Goal: Task Accomplishment & Management: Complete application form

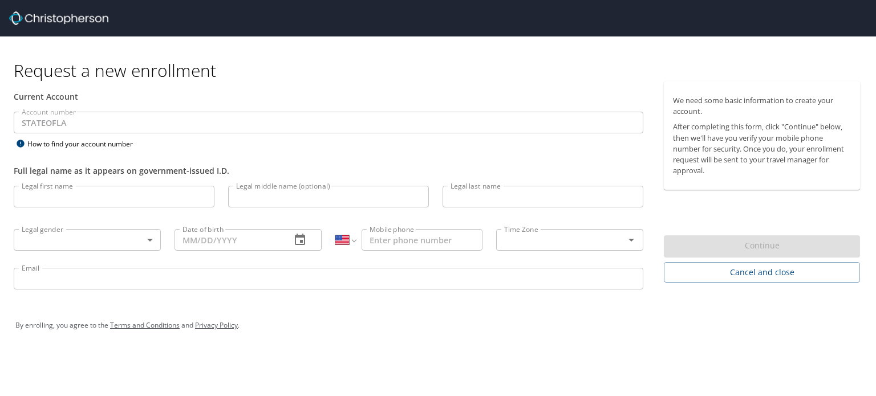
select select "US"
click at [41, 195] on input "Legal first name" at bounding box center [114, 197] width 201 height 22
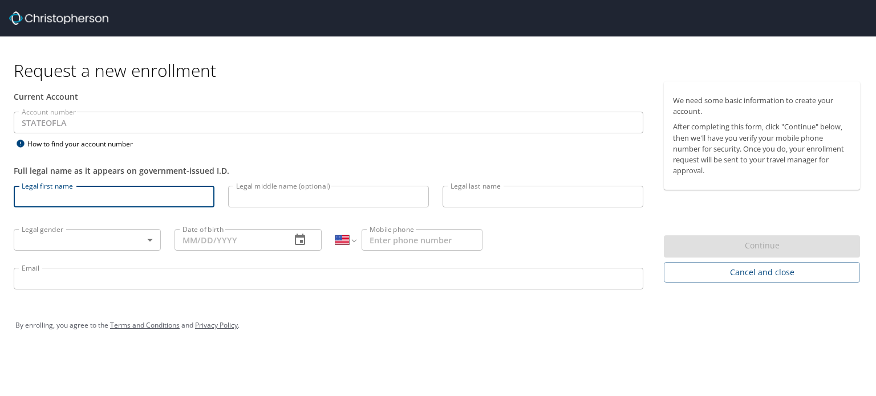
type input "[PERSON_NAME]"
click at [488, 195] on input "Legal last name" at bounding box center [543, 197] width 201 height 22
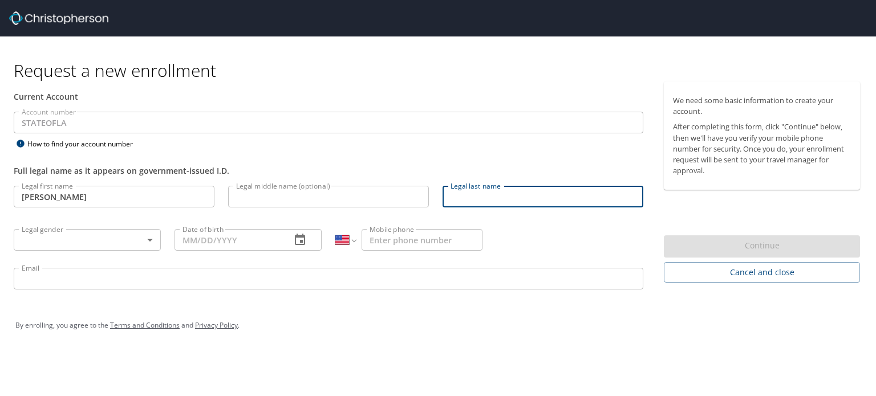
type input "[PERSON_NAME]"
click at [75, 239] on body "Request a new enrollment Current Account Account number STATEOFLA Account numbe…" at bounding box center [438, 198] width 876 height 396
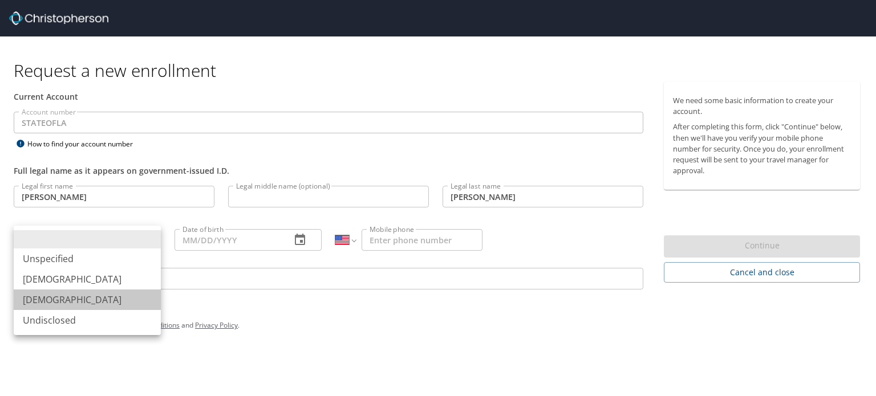
click at [42, 296] on li "[DEMOGRAPHIC_DATA]" at bounding box center [87, 300] width 147 height 21
type input "[DEMOGRAPHIC_DATA]"
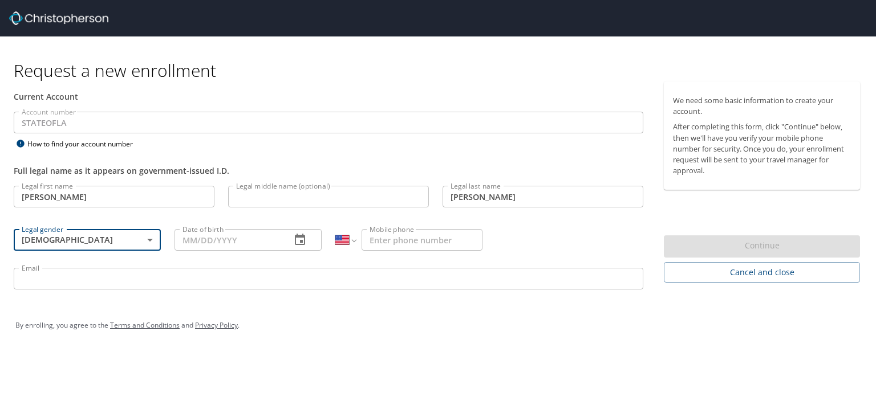
click at [237, 232] on input "Date of birth" at bounding box center [228, 240] width 107 height 22
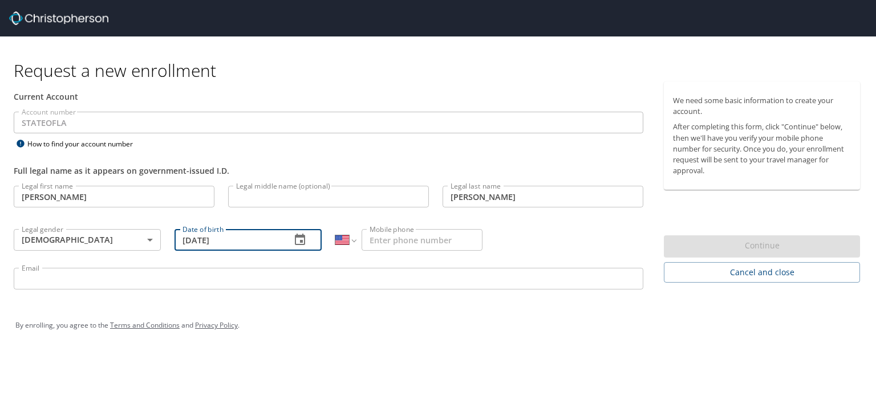
type input "[DATE]"
click at [439, 241] on input "Mobile phone" at bounding box center [422, 240] width 121 height 22
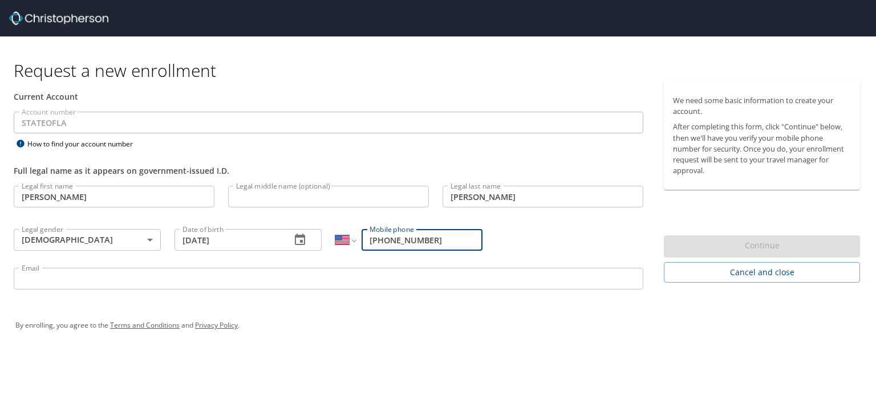
type input "[PHONE_NUMBER]"
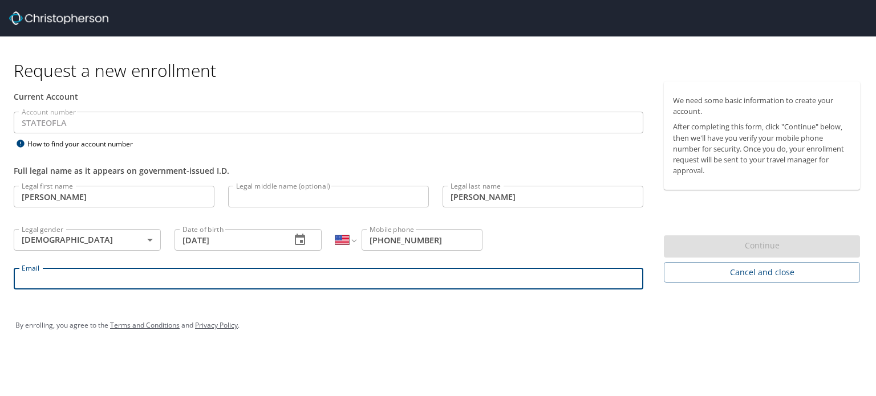
click at [41, 278] on input "Email" at bounding box center [329, 279] width 630 height 22
type input "[EMAIL_ADDRESS][DOMAIN_NAME]"
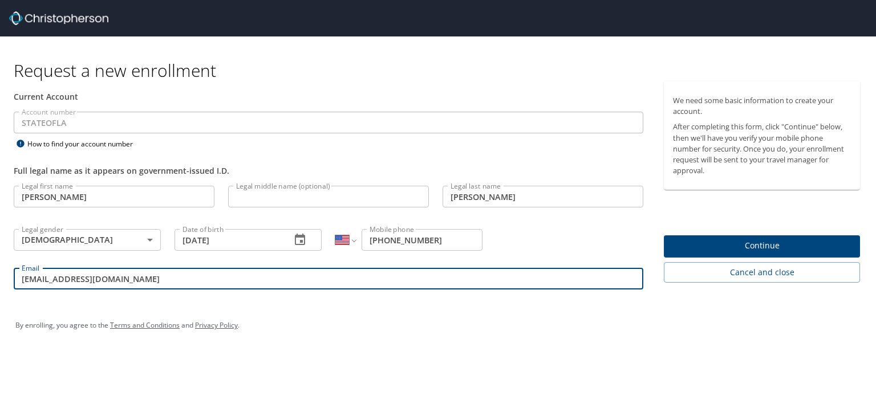
click at [680, 248] on span "Continue" at bounding box center [762, 246] width 178 height 14
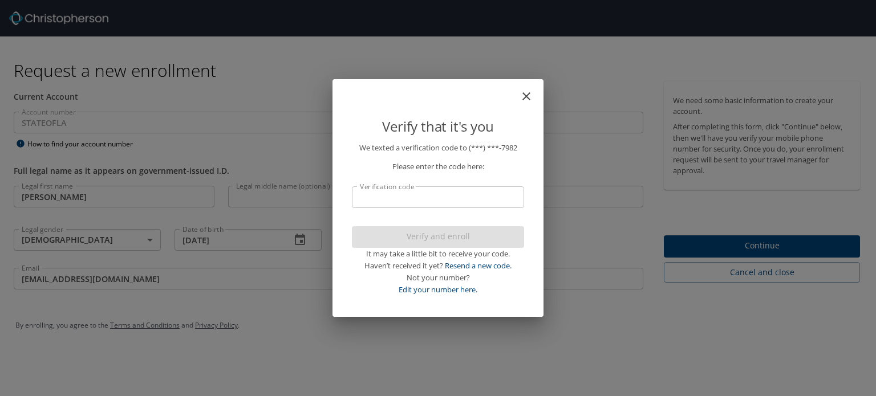
click at [395, 199] on input "Verification code" at bounding box center [438, 197] width 172 height 22
type input "697753"
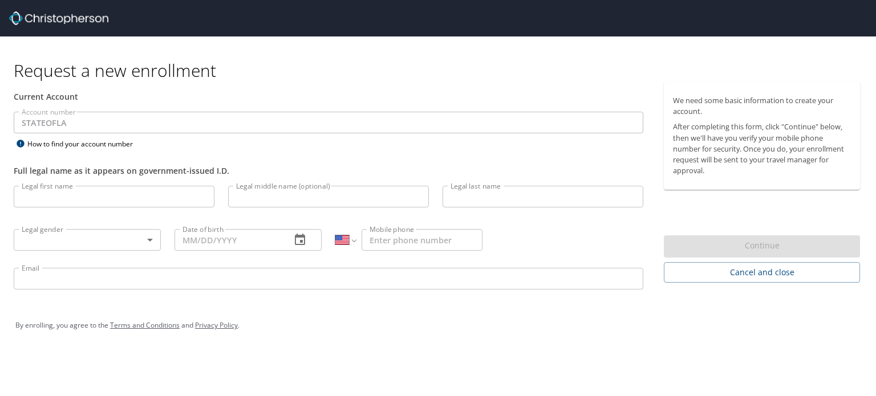
select select "US"
click at [50, 194] on input "Legal first name" at bounding box center [114, 197] width 201 height 22
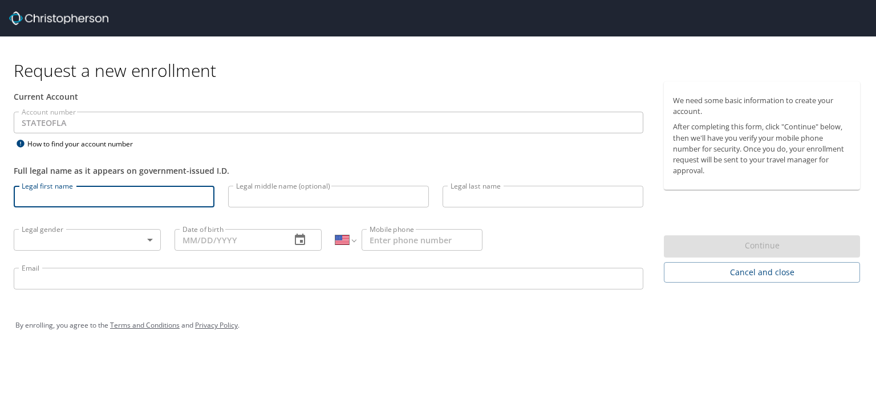
type input "[PERSON_NAME]"
click at [472, 204] on input "Legal last name" at bounding box center [543, 197] width 201 height 22
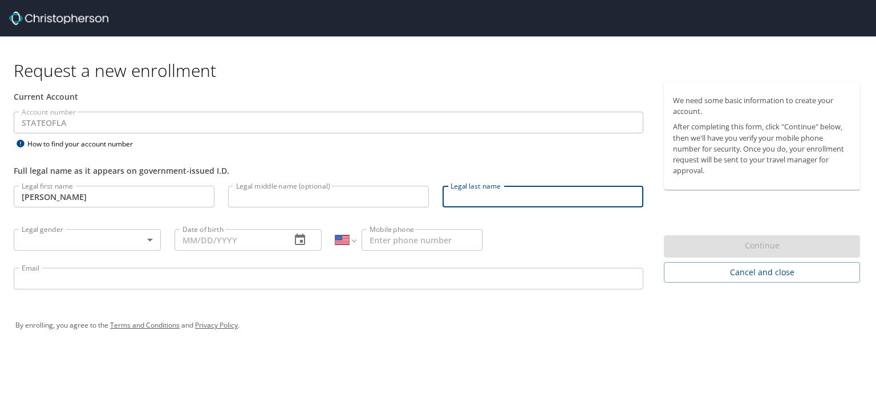
type input "[PERSON_NAME]"
click at [386, 239] on input "Mobile phone" at bounding box center [422, 240] width 121 height 22
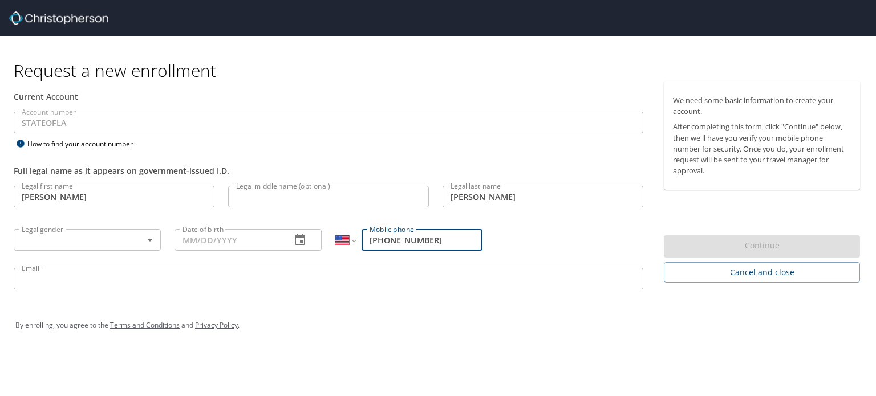
type input "[PHONE_NUMBER]"
click at [200, 239] on input "Date of birth" at bounding box center [228, 240] width 107 height 22
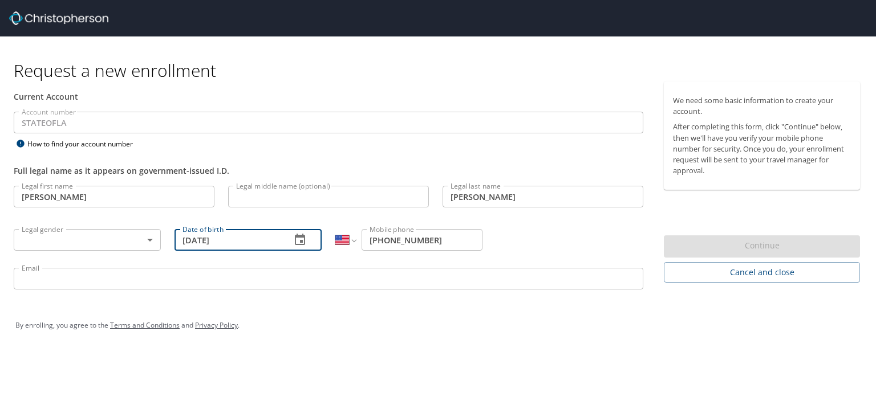
type input "[DATE]"
click at [94, 232] on body "Request a new enrollment Current Account Account number STATEOFLA Account numbe…" at bounding box center [438, 198] width 876 height 396
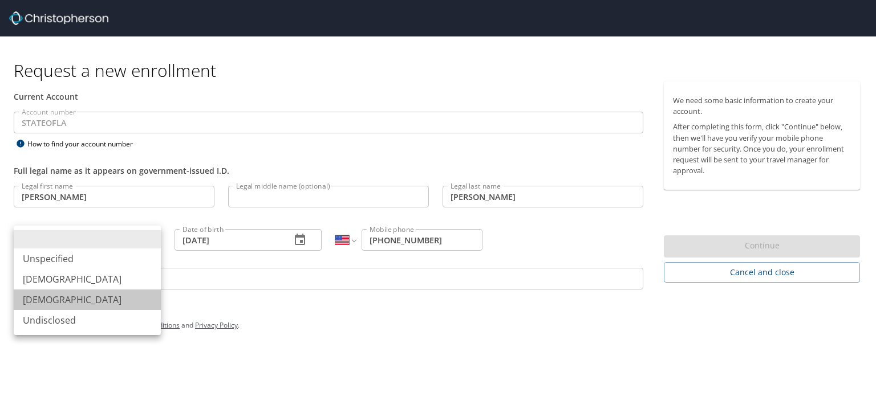
click at [47, 302] on li "[DEMOGRAPHIC_DATA]" at bounding box center [87, 300] width 147 height 21
type input "[DEMOGRAPHIC_DATA]"
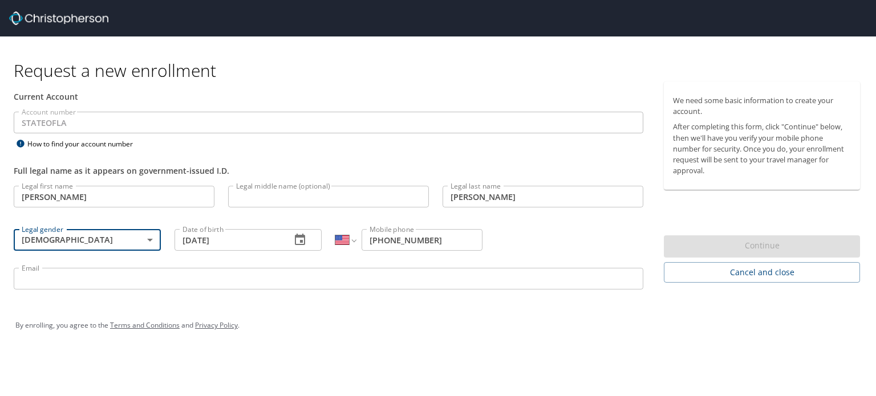
click at [80, 277] on input "Email" at bounding box center [329, 279] width 630 height 22
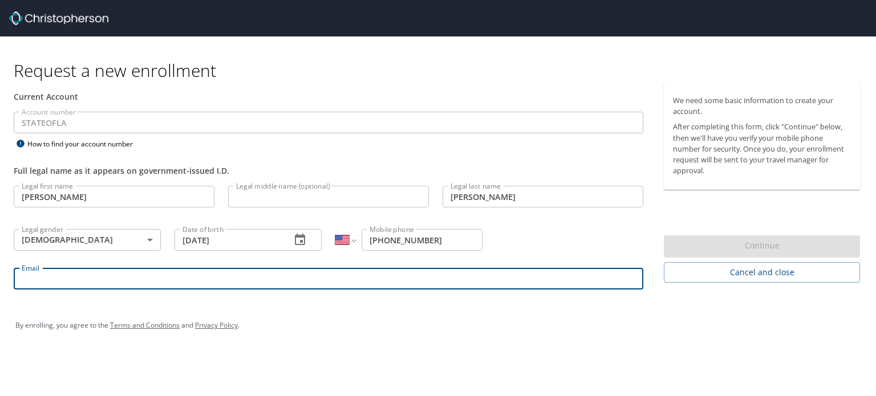
type input "[EMAIL_ADDRESS][DOMAIN_NAME]"
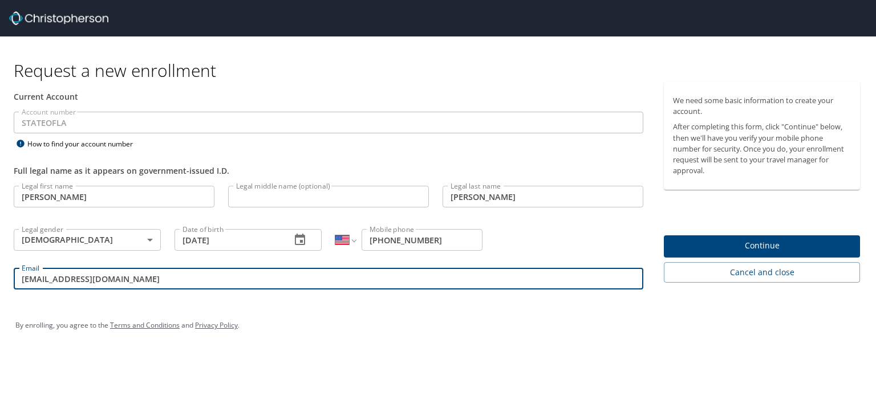
click at [699, 246] on span "Continue" at bounding box center [762, 246] width 178 height 14
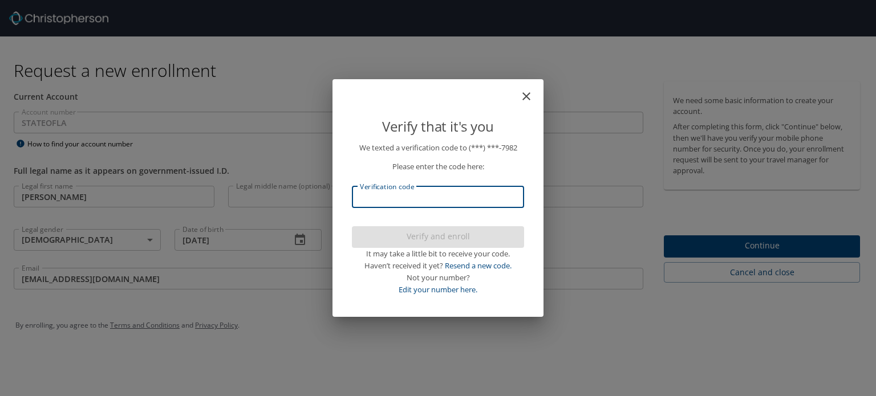
click at [386, 193] on input "Verification code" at bounding box center [438, 197] width 172 height 22
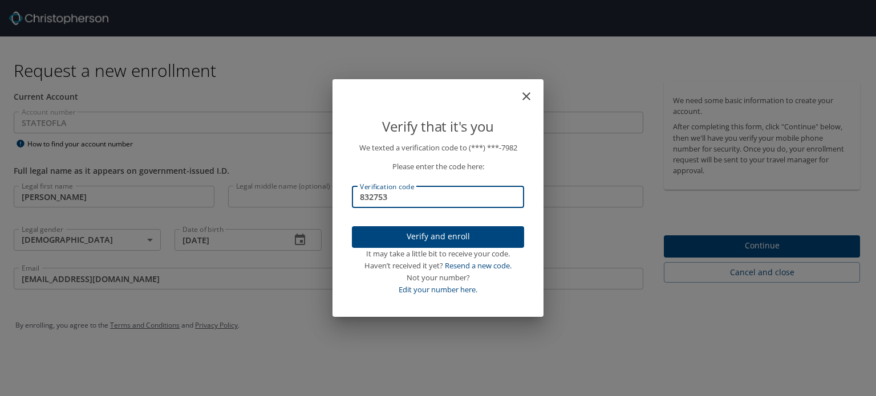
type input "832753"
click at [439, 238] on span "Verify and enroll" at bounding box center [438, 237] width 154 height 14
click at [524, 343] on div "Verify that it's you We texted a verification code to (***) ***- 7982 Please en…" at bounding box center [438, 198] width 876 height 396
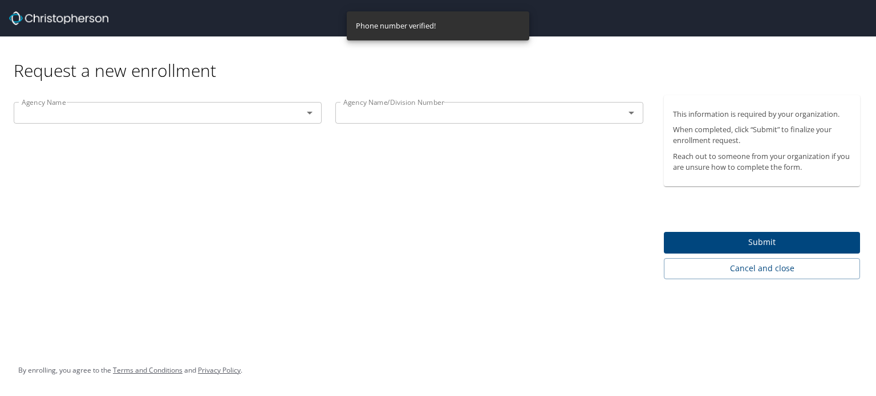
click at [182, 116] on input "text" at bounding box center [150, 113] width 267 height 15
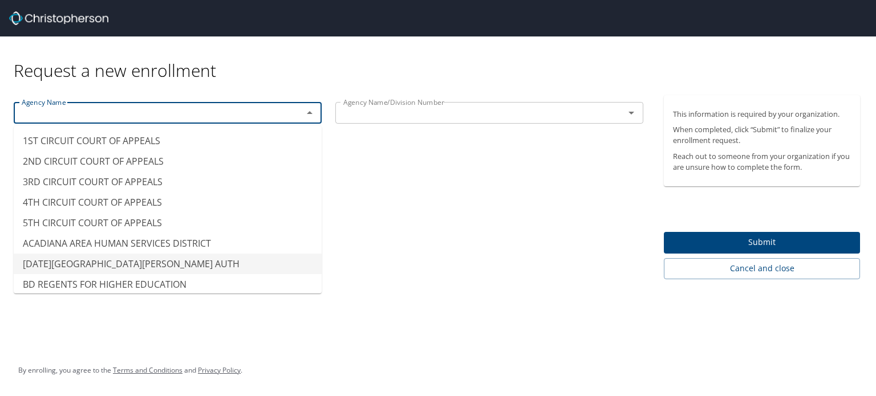
scroll to position [1460, 0]
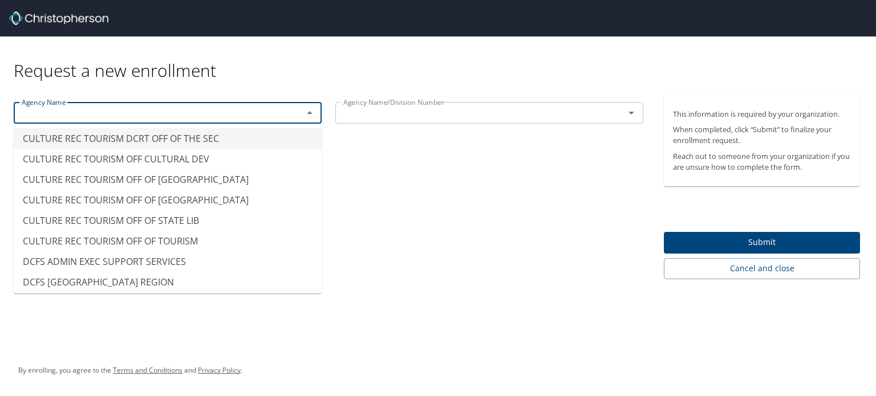
click at [281, 62] on div "Request a new enrollment" at bounding box center [441, 59] width 855 height 45
type input "CULTURE REC TOURISM DCRT OFF OF THE SEC"
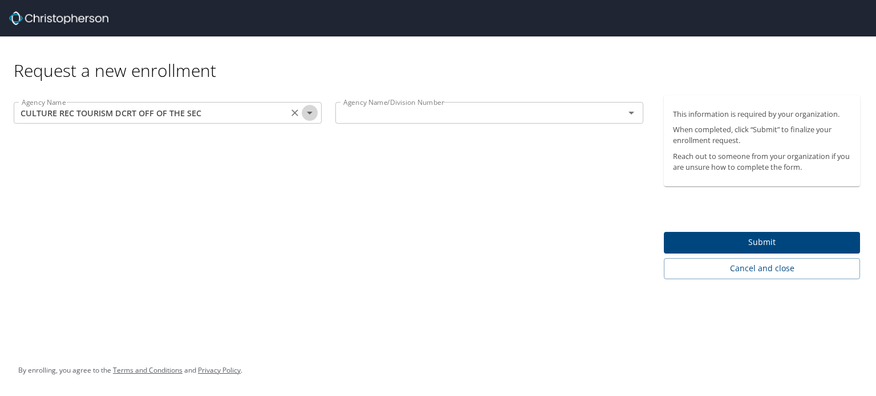
click at [310, 112] on icon "Open" at bounding box center [310, 113] width 6 height 3
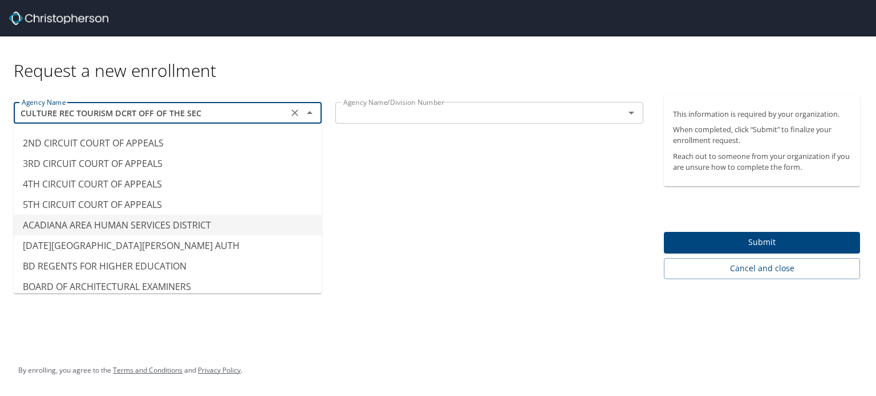
scroll to position [19, 0]
click at [292, 113] on icon "Clear" at bounding box center [294, 112] width 11 height 11
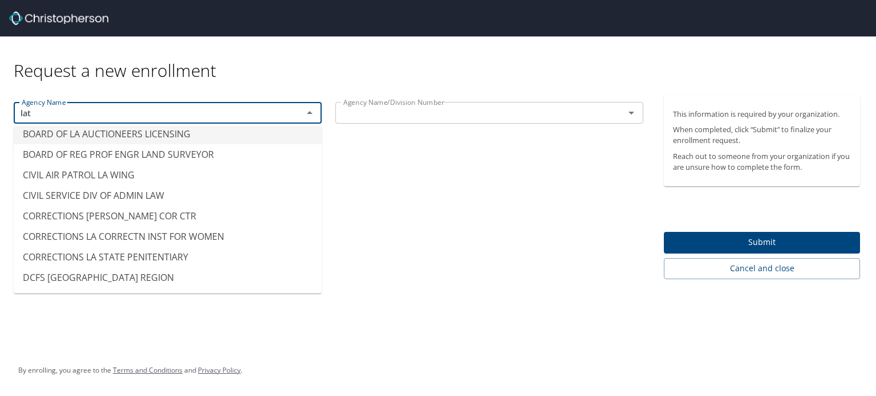
scroll to position [0, 0]
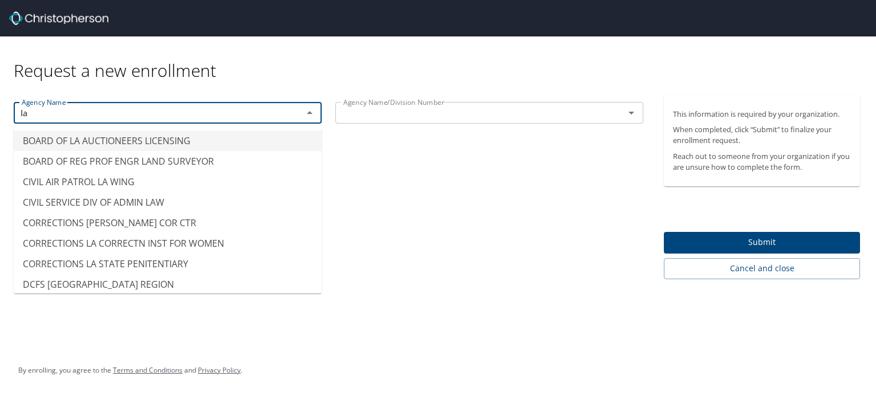
type input "l"
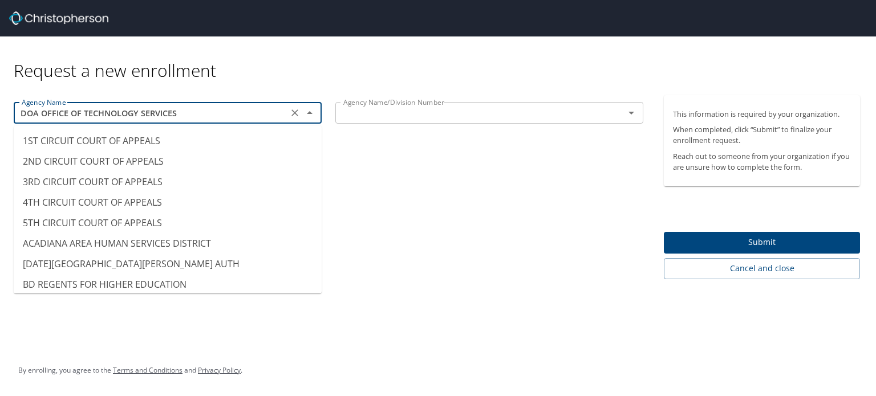
click at [269, 117] on input "DOA OFFICE OF TECHNOLOGY SERVICES" at bounding box center [150, 113] width 267 height 15
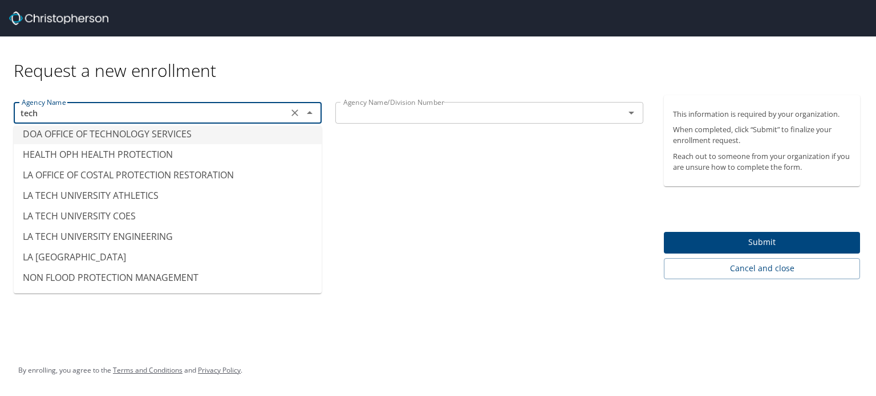
scroll to position [7, 0]
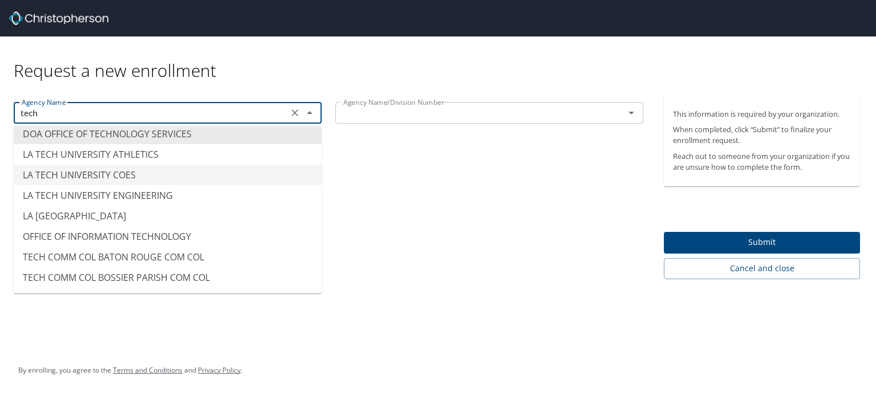
click at [133, 169] on li "LA TECH UNIVERSITY COES" at bounding box center [168, 175] width 308 height 21
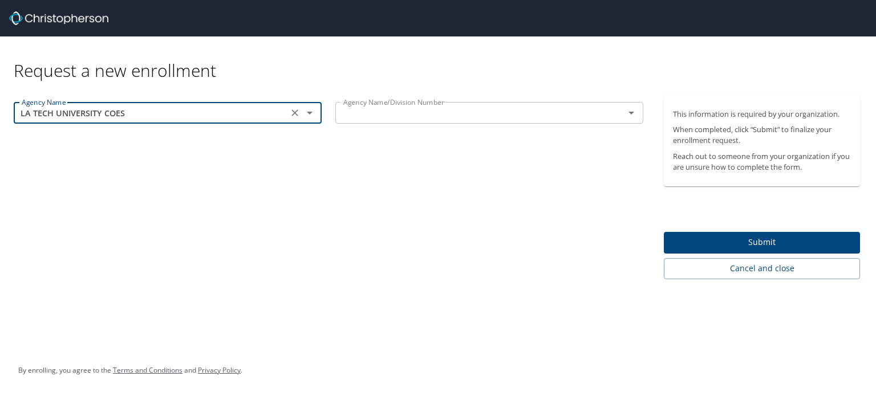
type input "LA TECH UNIVERSITY COES"
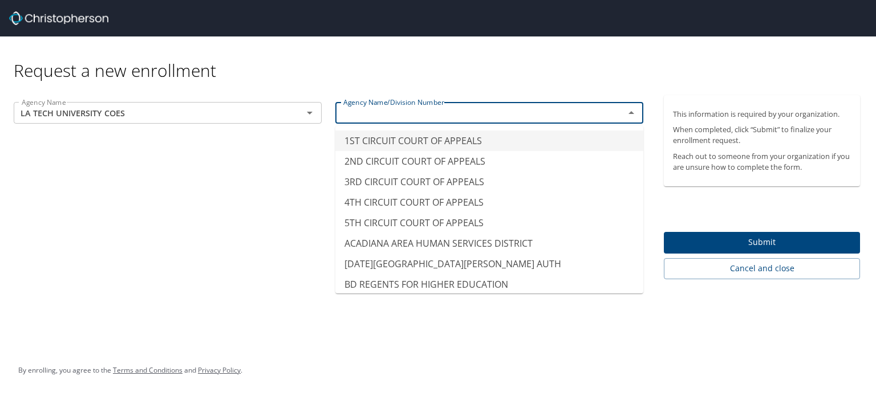
click at [479, 116] on input "text" at bounding box center [472, 113] width 267 height 15
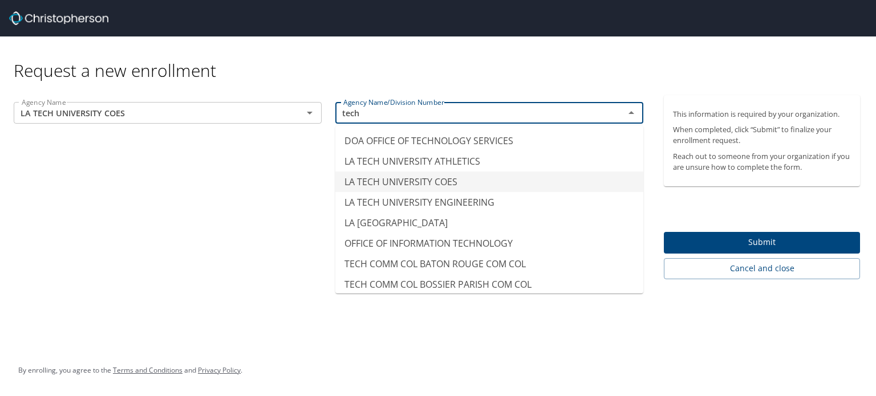
click at [435, 181] on li "LA TECH UNIVERSITY COES" at bounding box center [489, 182] width 308 height 21
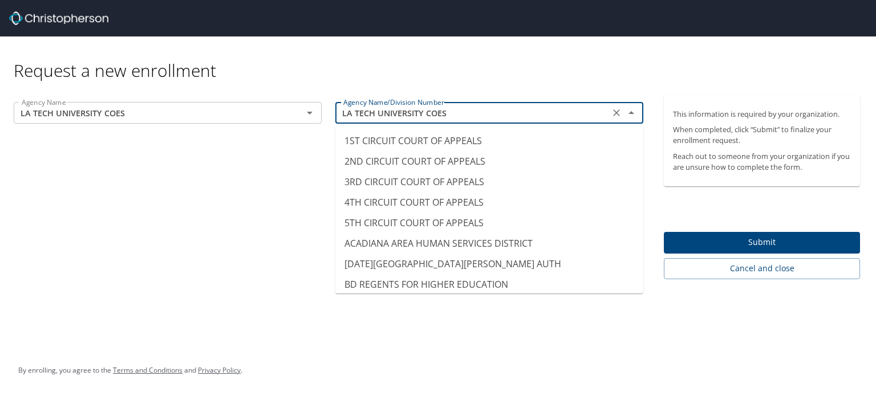
click at [570, 110] on input "LA TECH UNIVERSITY COES" at bounding box center [472, 113] width 267 height 15
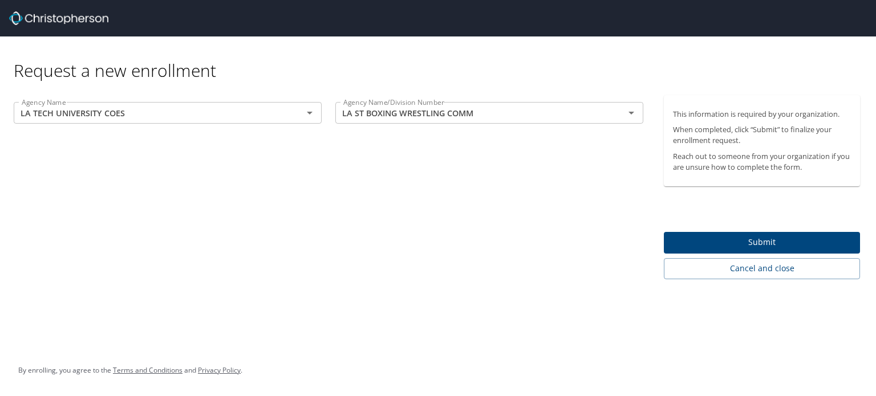
click at [269, 186] on div "Agency Name LA TECH UNIVERSITY COES Agency Name Agency Name/Division Number LA …" at bounding box center [328, 187] width 657 height 184
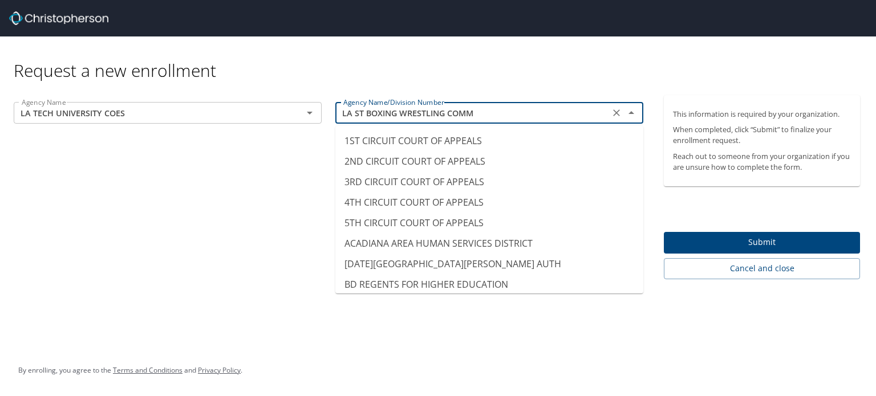
scroll to position [4951, 0]
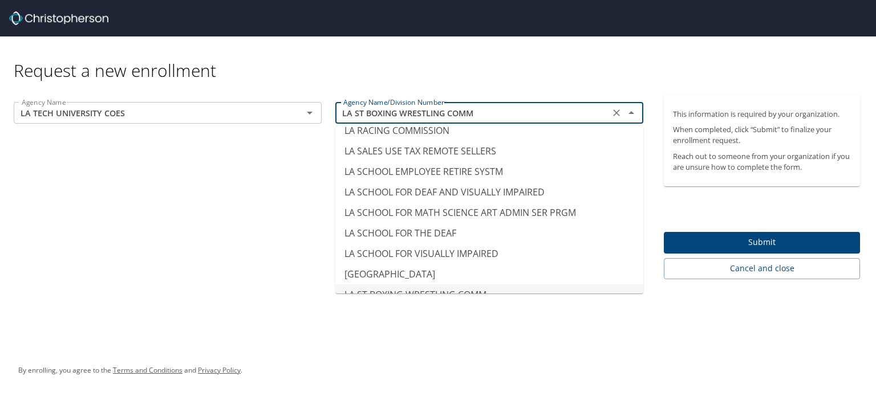
drag, startPoint x: 534, startPoint y: 114, endPoint x: 333, endPoint y: 123, distance: 200.9
click at [334, 121] on div "Agency Name/Division Number LA ST BOXING WRESTLING COMM Agency Name/Division Nu…" at bounding box center [490, 114] width 322 height 38
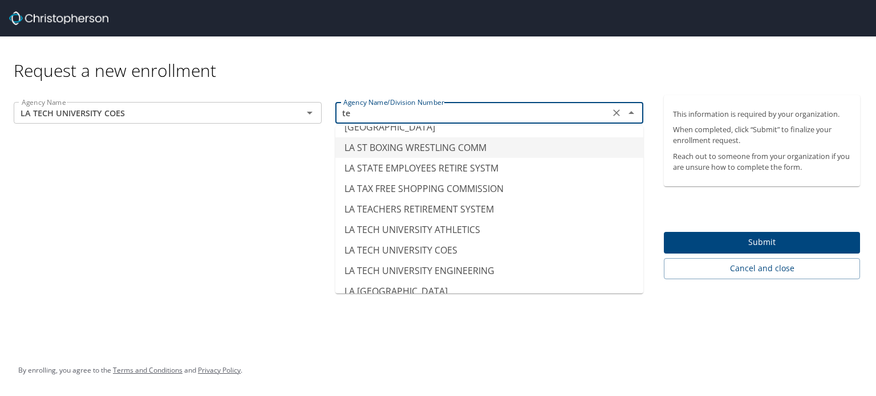
scroll to position [7, 0]
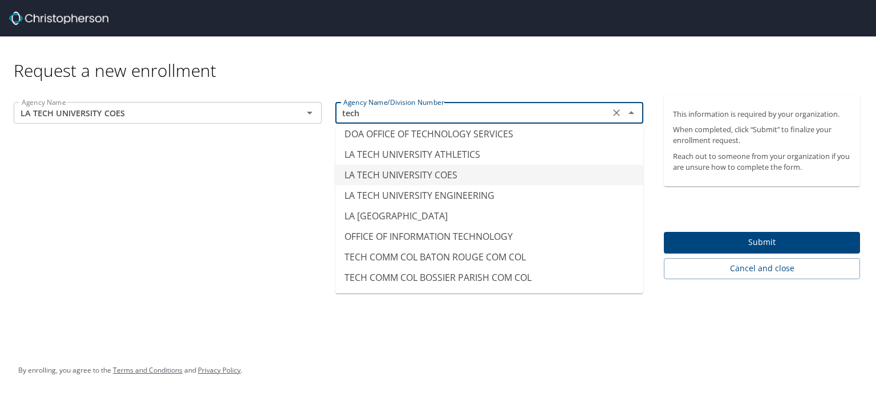
click at [453, 176] on li "LA TECH UNIVERSITY COES" at bounding box center [489, 175] width 308 height 21
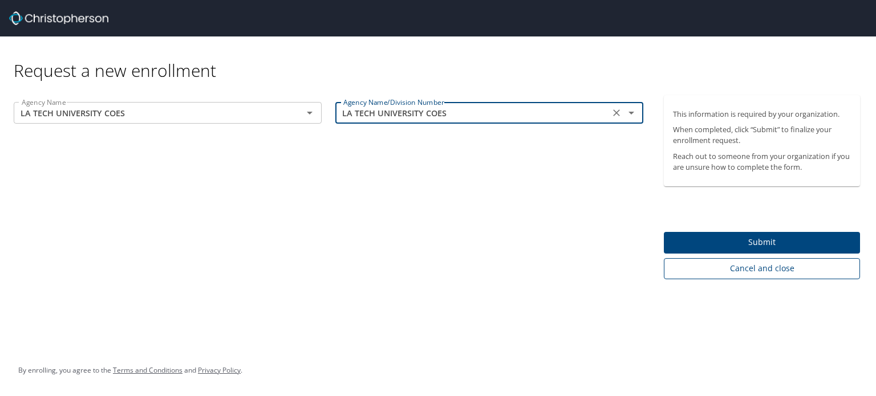
type input "LA TECH UNIVERSITY COES"
click at [705, 271] on span "Cancel and close" at bounding box center [762, 269] width 178 height 14
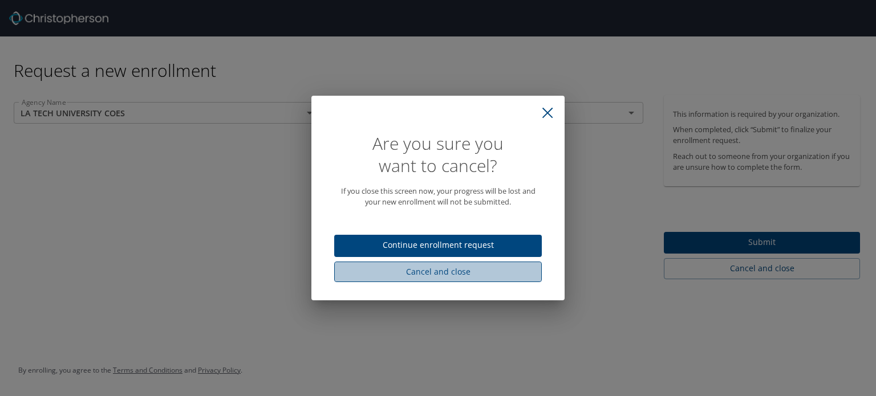
click at [439, 271] on span "Cancel and close" at bounding box center [437, 272] width 189 height 14
select select "US"
